Goal: Find specific page/section: Find specific page/section

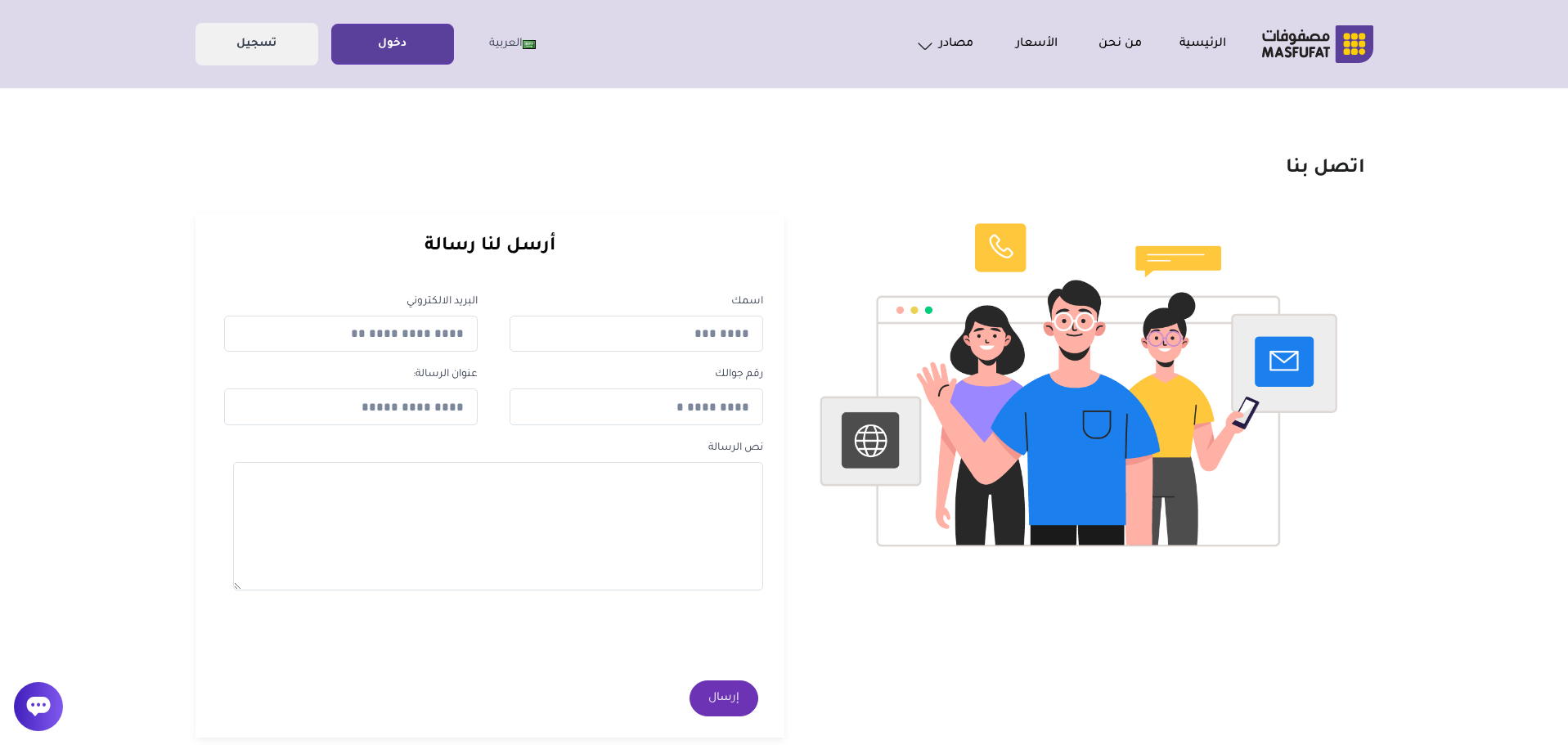
drag, startPoint x: 552, startPoint y: 245, endPoint x: 394, endPoint y: 252, distance: 158.2
click at [385, 259] on div "أرسل لنا رسالة اسمك البريد الالكتروني رقم جوالك عنوان الرسالة: نص الرسالة" at bounding box center [489, 475] width 589 height 523
click at [582, 217] on div "أرسل لنا رسالة اسمك البريد الالكتروني رقم جوالك عنوان الرسالة: نص الرسالة" at bounding box center [489, 475] width 589 height 523
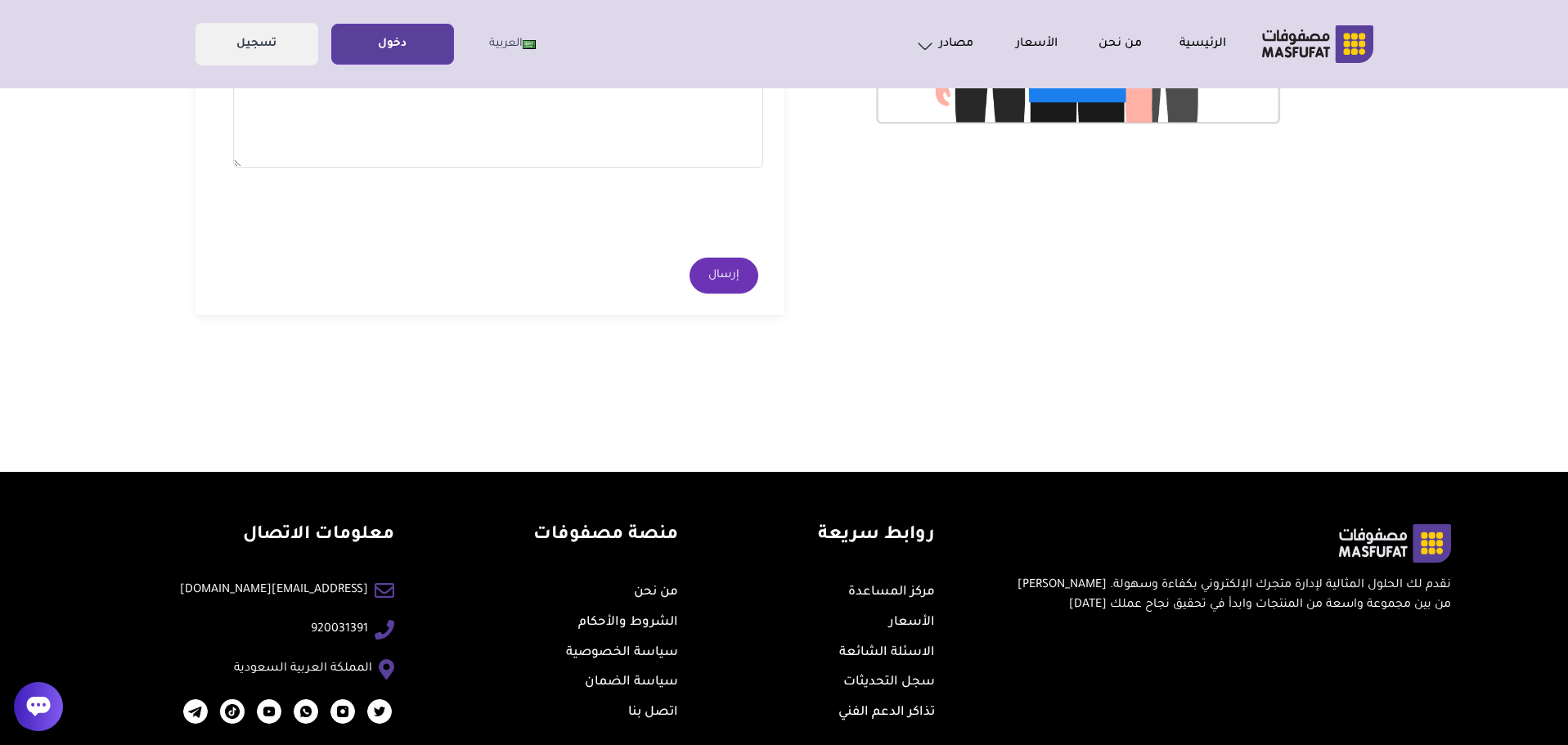
scroll to position [484, 0]
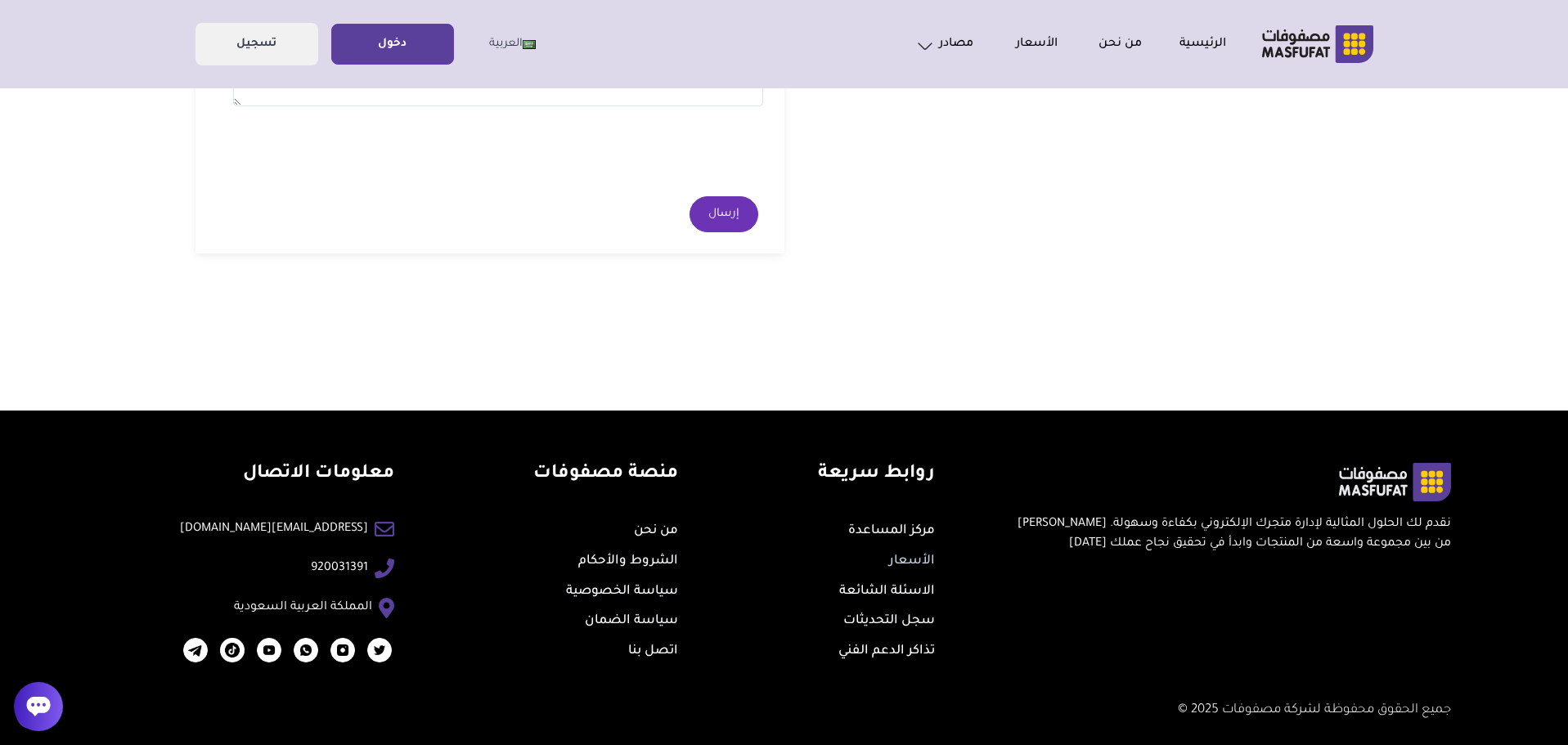
click at [890, 558] on link "الأسعار" at bounding box center [912, 561] width 46 height 13
